Goal: Transaction & Acquisition: Purchase product/service

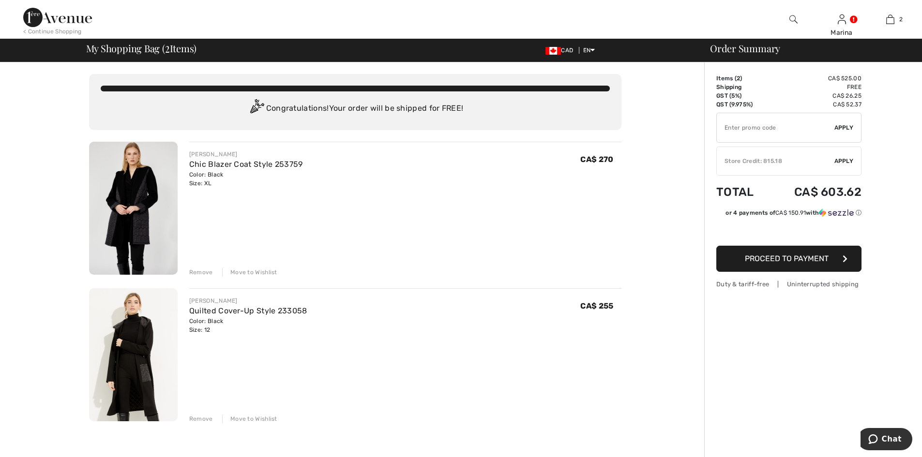
click at [777, 259] on span "Proceed to Payment" at bounding box center [787, 258] width 84 height 9
click at [835, 161] on span "Apply" at bounding box center [843, 161] width 19 height 9
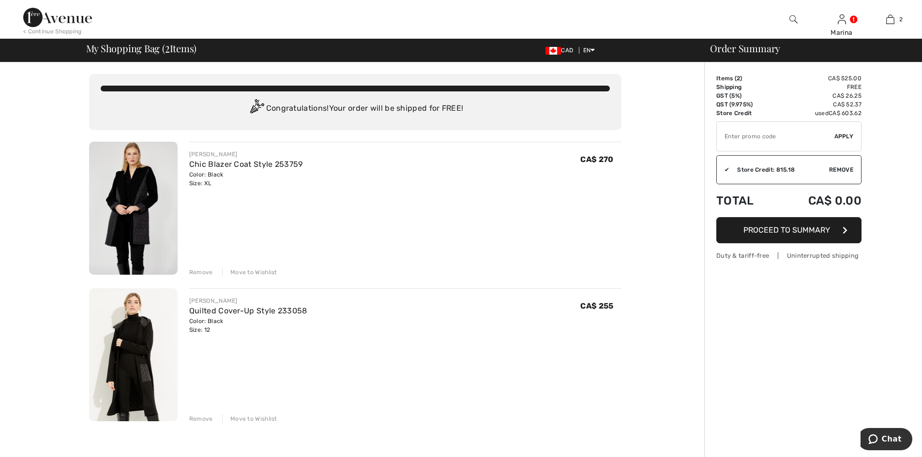
click at [783, 232] on span "Proceed to Summary" at bounding box center [786, 229] width 87 height 9
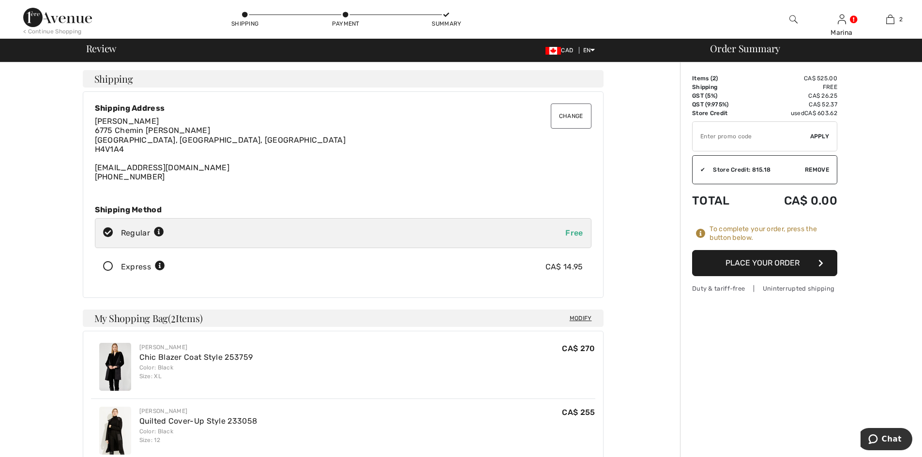
click at [772, 268] on button "Place Your Order" at bounding box center [764, 263] width 145 height 26
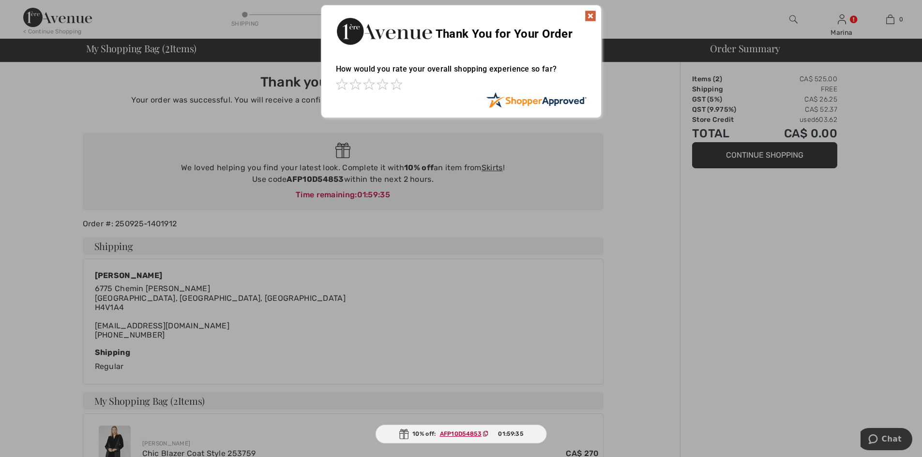
click at [589, 17] on img at bounding box center [590, 16] width 12 height 12
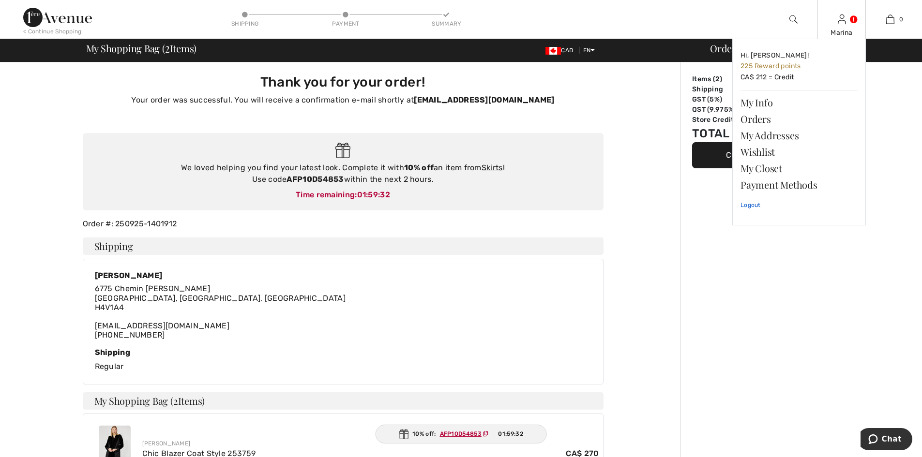
click at [751, 207] on link "Logout" at bounding box center [798, 205] width 117 height 24
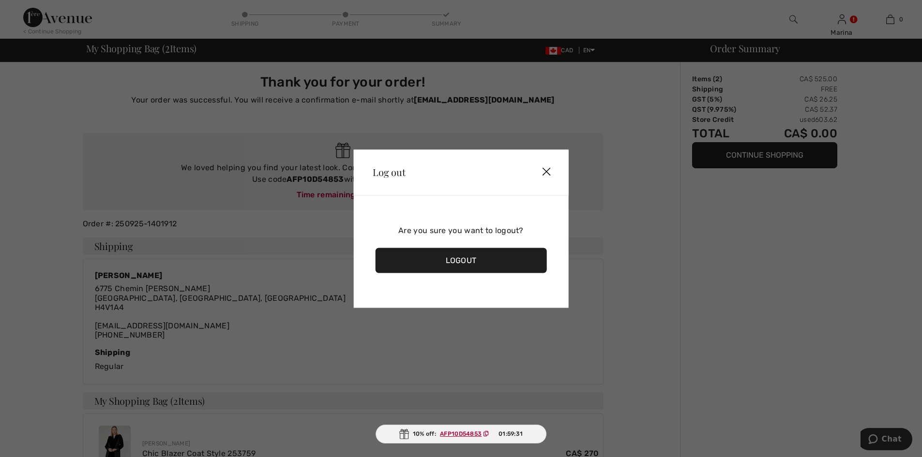
click at [465, 259] on div "Logout" at bounding box center [461, 260] width 172 height 25
